Goal: Check status: Check status

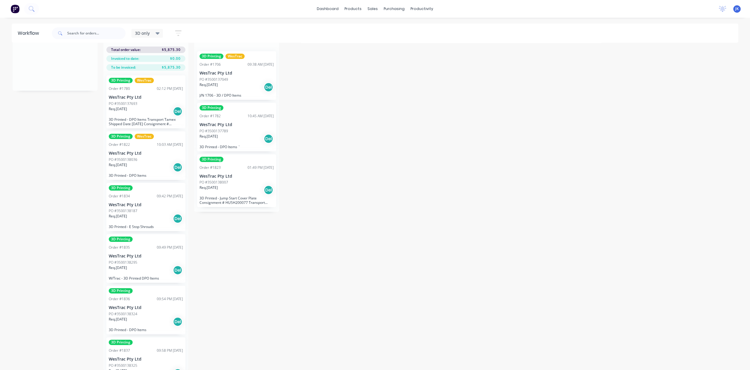
scroll to position [66, 0]
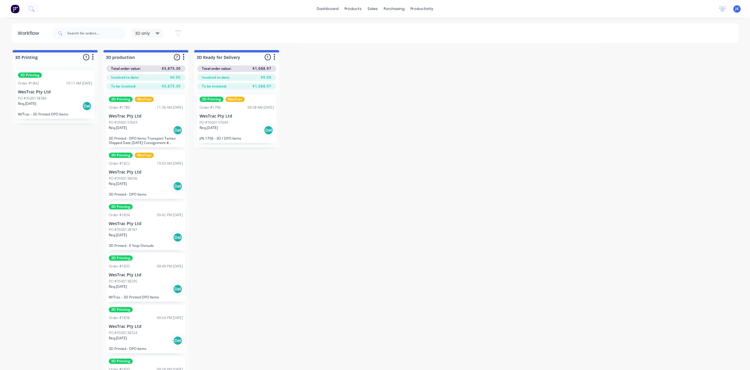
click at [55, 96] on div "PO #3500138384" at bounding box center [55, 98] width 74 height 5
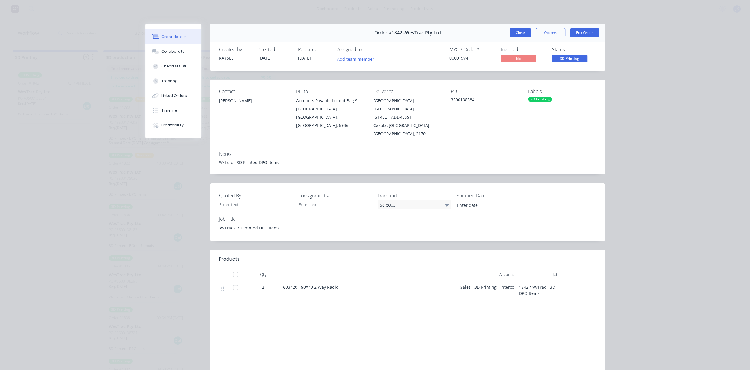
click at [518, 34] on button "Close" at bounding box center [521, 32] width 22 height 9
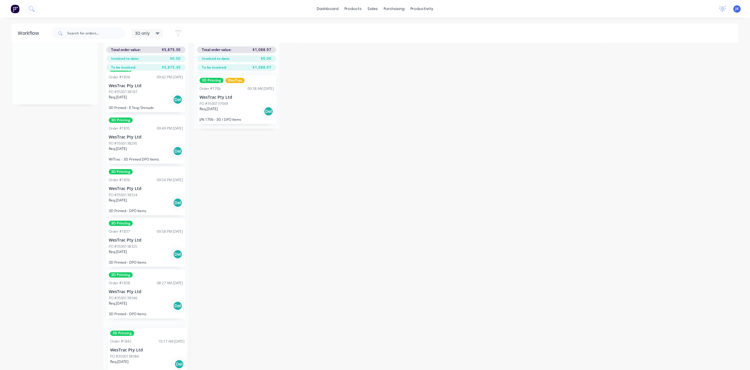
scroll to position [119, 0]
drag, startPoint x: 55, startPoint y: 89, endPoint x: 146, endPoint y: 334, distance: 260.8
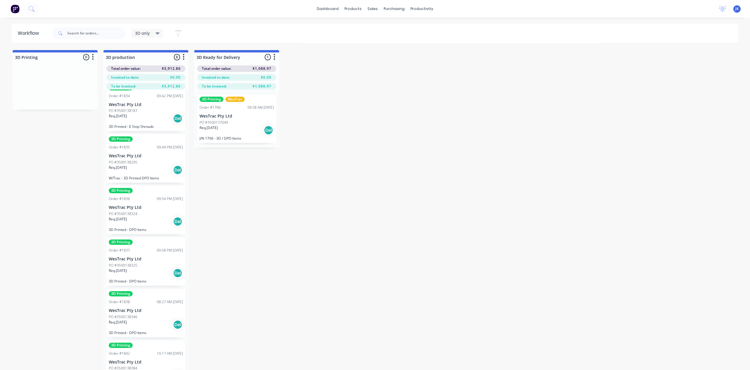
click at [146, 121] on div "Req. [DATE] Del" at bounding box center [146, 119] width 74 height 10
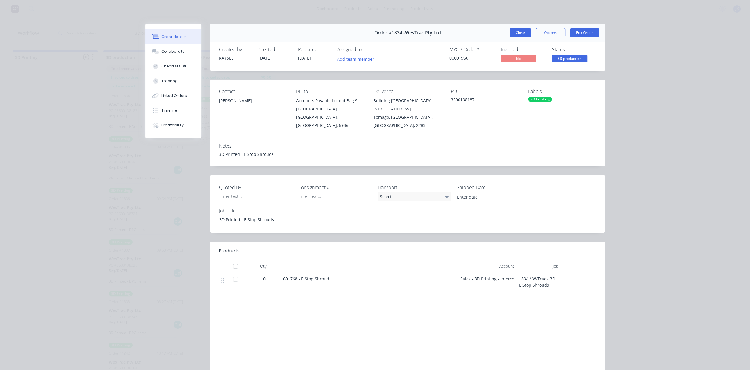
click at [515, 34] on button "Close" at bounding box center [521, 32] width 22 height 9
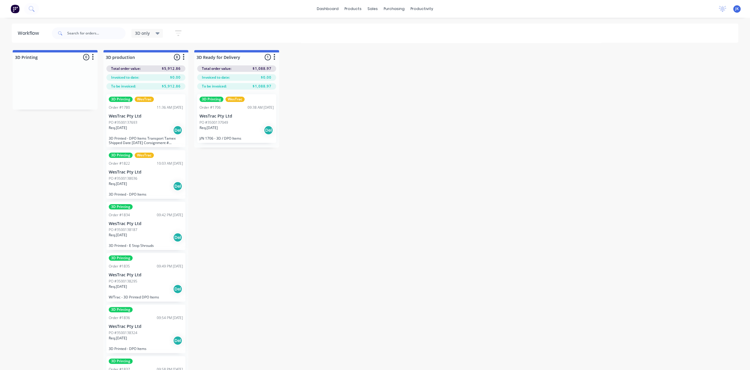
click at [137, 124] on div "PO #3500137693" at bounding box center [146, 122] width 74 height 5
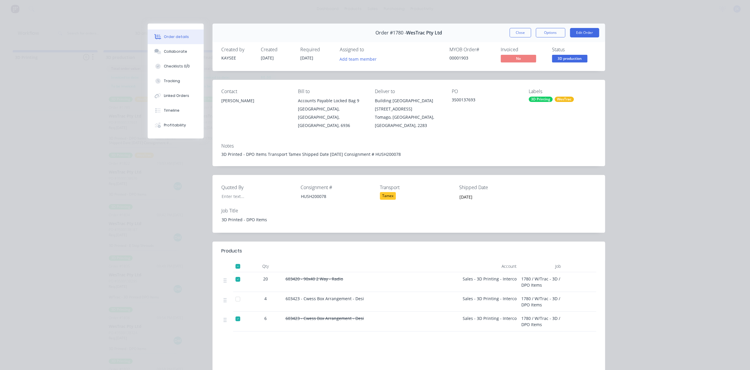
click at [523, 34] on button "Close" at bounding box center [521, 32] width 22 height 9
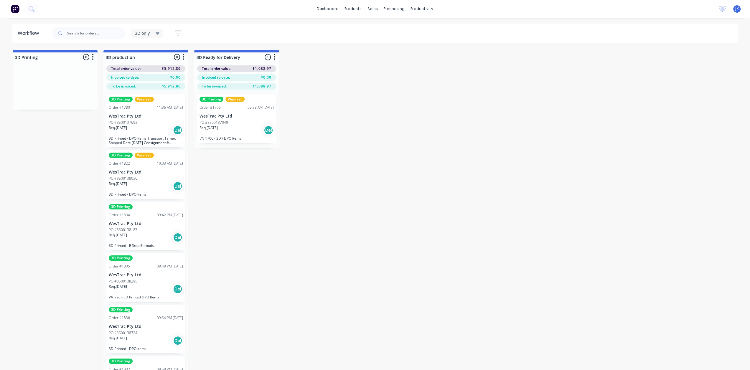
click at [148, 179] on div "PO #3500138036" at bounding box center [146, 178] width 74 height 5
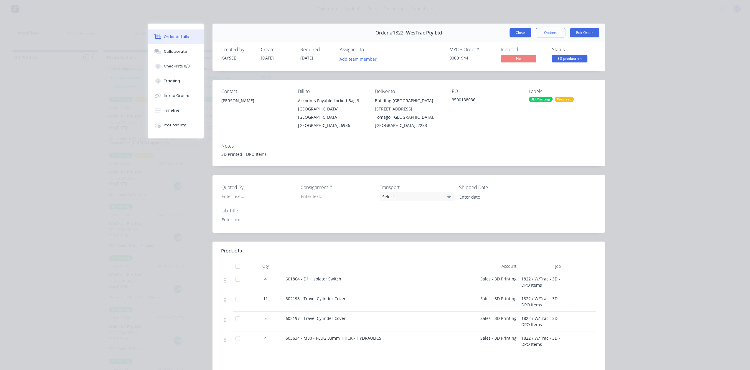
click at [523, 32] on button "Close" at bounding box center [521, 32] width 22 height 9
